Goal: Task Accomplishment & Management: Manage account settings

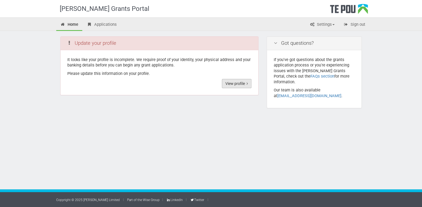
click at [240, 83] on link "View profile" at bounding box center [237, 83] width 30 height 9
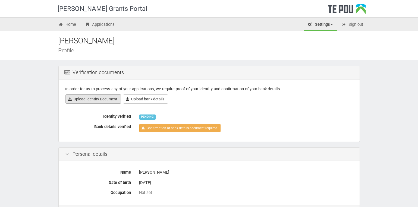
click at [97, 98] on link "Upload Identity Document" at bounding box center [93, 99] width 56 height 9
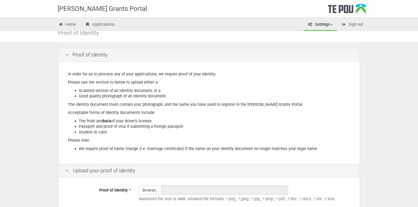
scroll to position [27, 0]
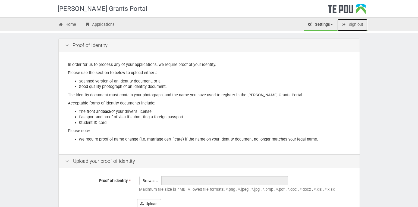
click at [360, 23] on link "Sign out" at bounding box center [352, 25] width 30 height 12
